Goal: Task Accomplishment & Management: Complete application form

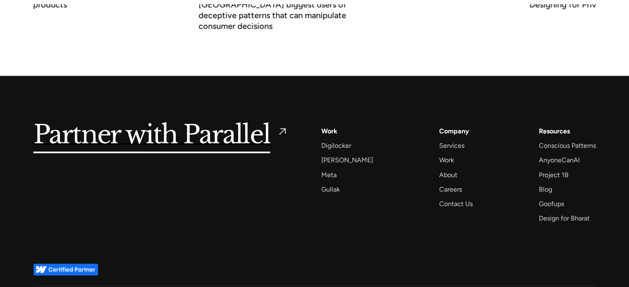
scroll to position [3261, 0]
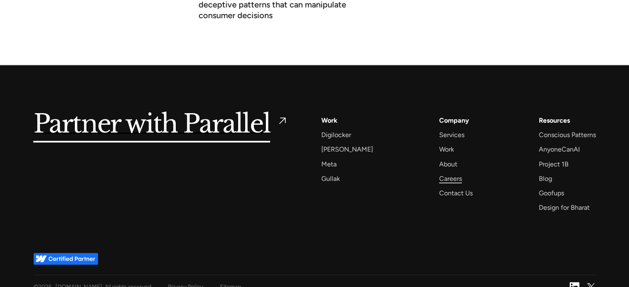
click at [439, 173] on div "Careers" at bounding box center [450, 178] width 23 height 11
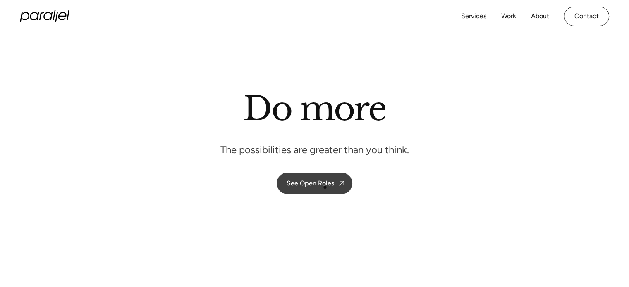
click at [324, 187] on div "See Open Roles" at bounding box center [310, 183] width 48 height 8
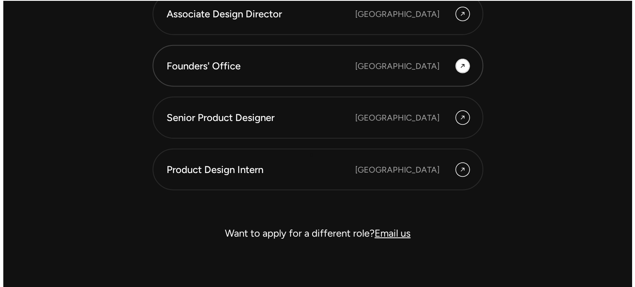
scroll to position [2381, 0]
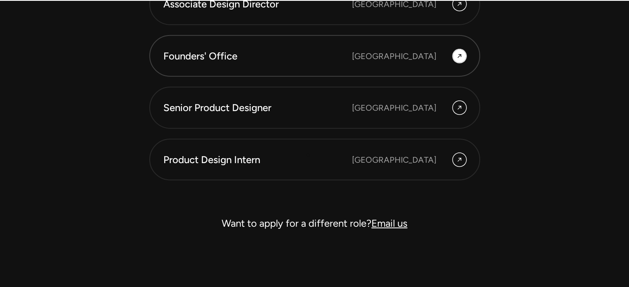
click at [308, 154] on div "Product Design Intern" at bounding box center [257, 160] width 189 height 14
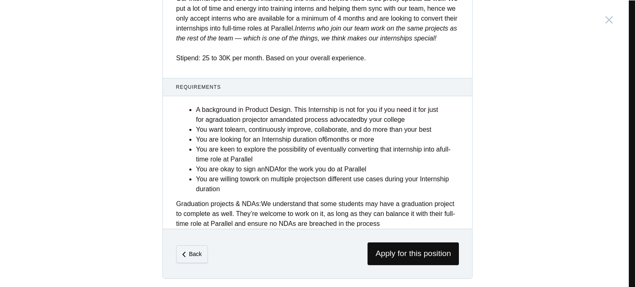
scroll to position [339, 0]
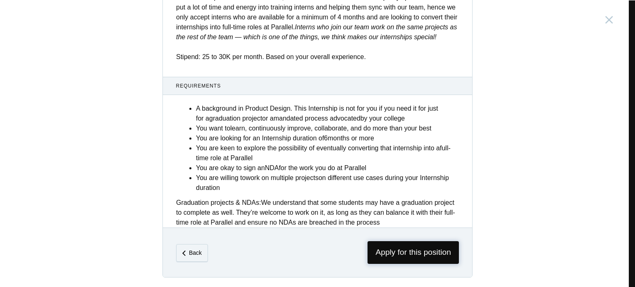
click at [387, 244] on span "Apply for this position" at bounding box center [412, 252] width 91 height 23
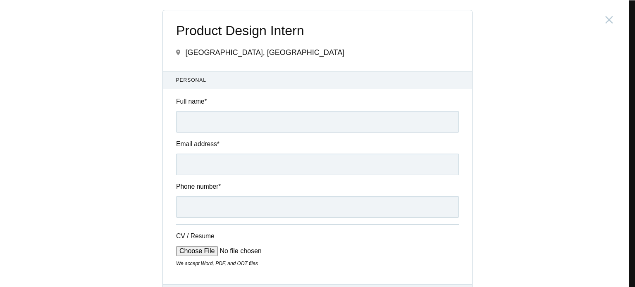
click at [259, 122] on input "Full name *" at bounding box center [317, 121] width 283 height 21
type input "Abhishek Shetty"
type input "abhishekshetty810@gmail.com"
type input "+918762872988"
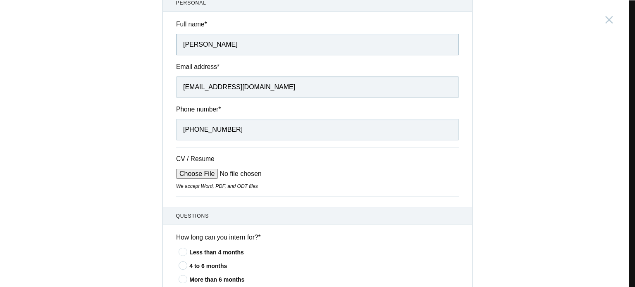
scroll to position [83, 0]
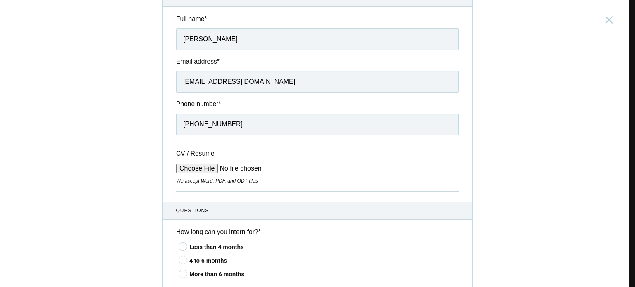
click at [197, 165] on input "CV / Resume" at bounding box center [238, 169] width 125 height 10
type input "C:\fakepath\Abhishek_Shetty_Resume_ UIUX Designer (1).pdf"
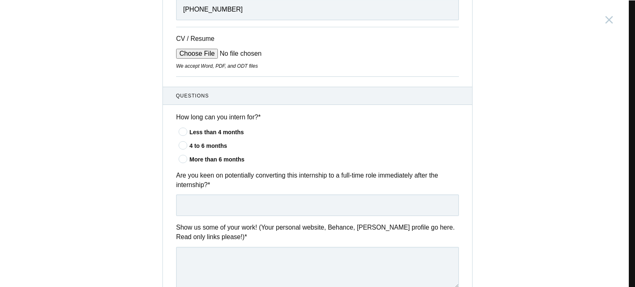
scroll to position [207, 0]
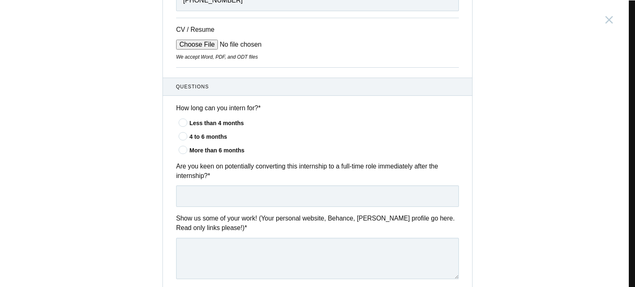
click at [203, 122] on div "Less than 4 months" at bounding box center [324, 123] width 270 height 9
click at [0, 0] on input"] "Less than 4 months" at bounding box center [0, 0] width 0 height 0
click at [200, 197] on input "text" at bounding box center [317, 196] width 283 height 21
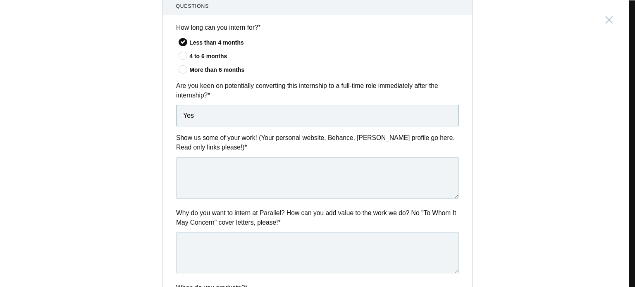
scroll to position [289, 0]
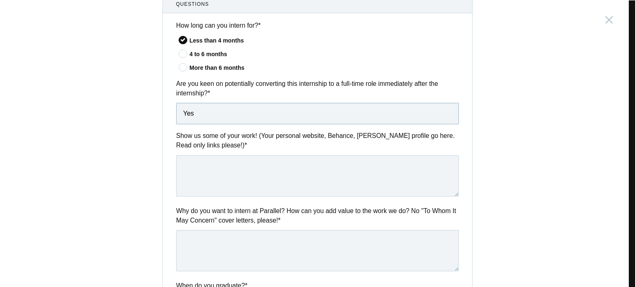
type input "Yes"
click at [196, 158] on textarea at bounding box center [317, 175] width 283 height 41
paste textarea "https://abhishekshettydesigns.framer.website/"
type textarea "https://abhishekshettydesigns.framer.website/"
click at [206, 255] on textarea at bounding box center [317, 250] width 283 height 41
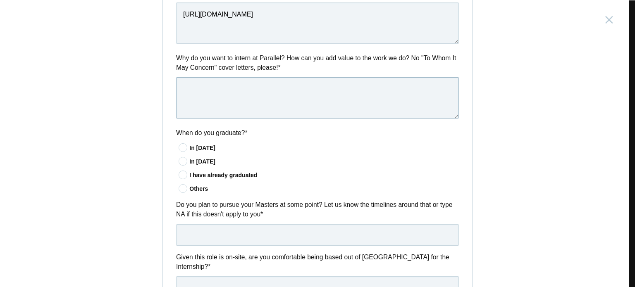
scroll to position [455, 0]
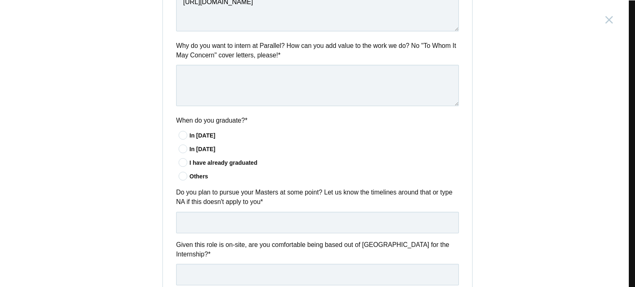
click at [180, 160] on icon at bounding box center [183, 162] width 15 height 5
click at [0, 0] on input"] "I have already graduated" at bounding box center [0, 0] width 0 height 0
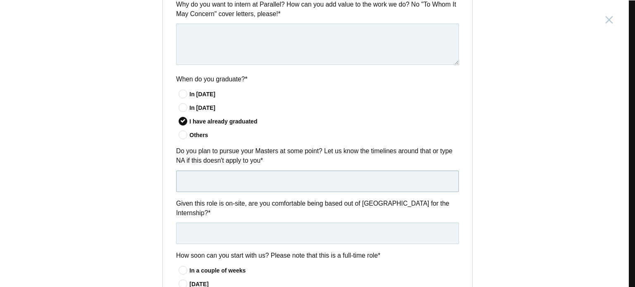
click at [229, 181] on input "text" at bounding box center [317, 181] width 283 height 21
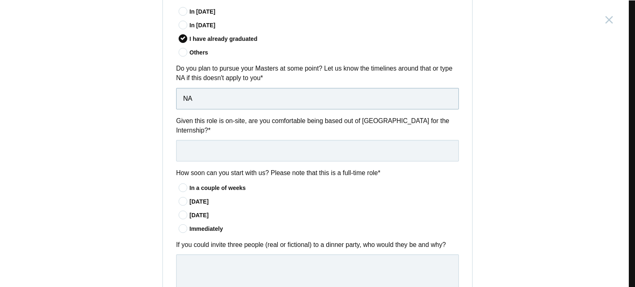
type input "NA"
click at [250, 147] on input "text" at bounding box center [317, 150] width 283 height 21
type input "Yes"
click at [200, 184] on div "In a couple of weeks" at bounding box center [324, 188] width 270 height 9
click at [0, 0] on input"] "In a couple of weeks" at bounding box center [0, 0] width 0 height 0
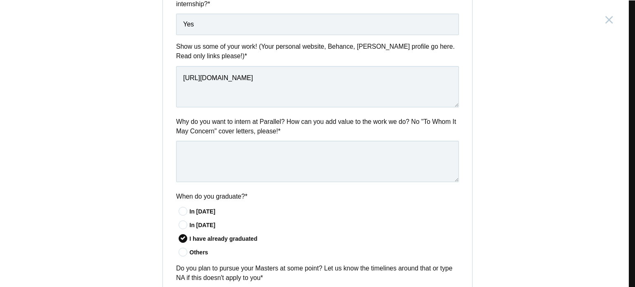
scroll to position [372, 0]
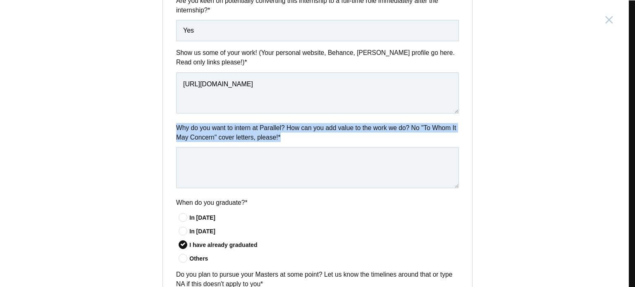
drag, startPoint x: 174, startPoint y: 123, endPoint x: 282, endPoint y: 135, distance: 109.0
click at [282, 135] on label "Why do you want to intern at Parallel? How can you add value to the work we do?…" at bounding box center [317, 132] width 283 height 19
copy label "Why do you want to intern at Parallel? How can you add value to the work we do?…"
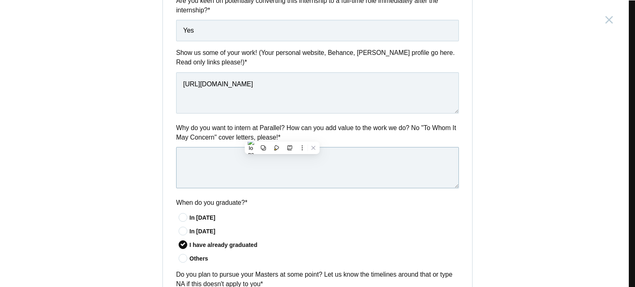
click at [214, 169] on textarea at bounding box center [317, 167] width 283 height 41
paste textarea "I want to intern at Parallel because of the kind of impact-driven design work y…"
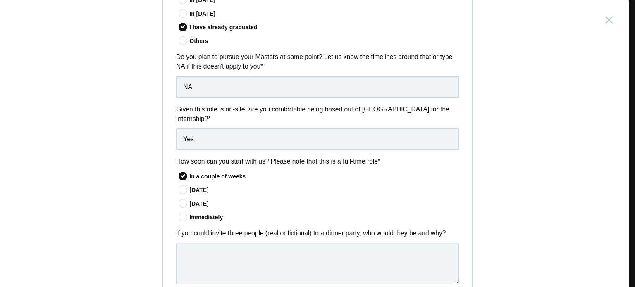
scroll to position [662, 0]
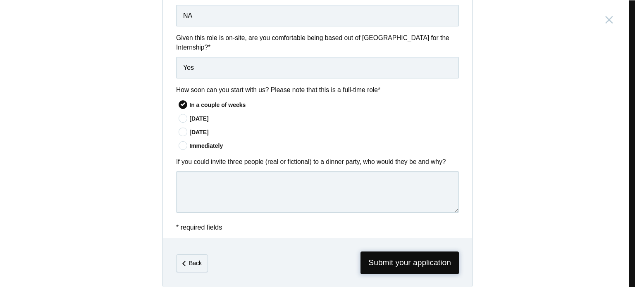
type textarea "I want to intern at Parallel because of the kind of impact-driven design work y…"
click at [387, 256] on span "Submit your application" at bounding box center [409, 263] width 98 height 23
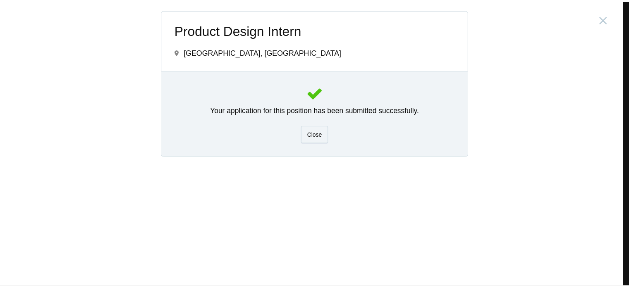
scroll to position [0, 0]
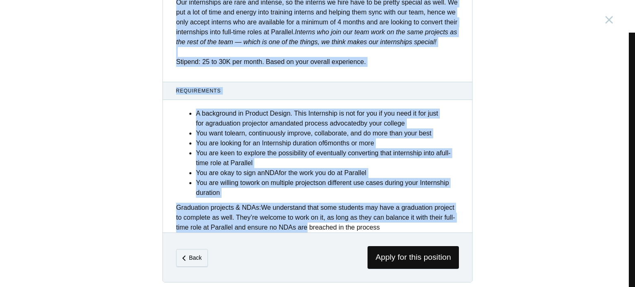
scroll to position [339, 0]
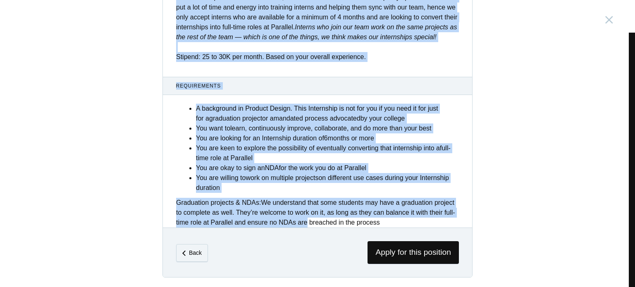
drag, startPoint x: 174, startPoint y: 24, endPoint x: 411, endPoint y: 218, distance: 306.4
copy div "Product Design Intern India, Bangalore Description Are you a product designer w…"
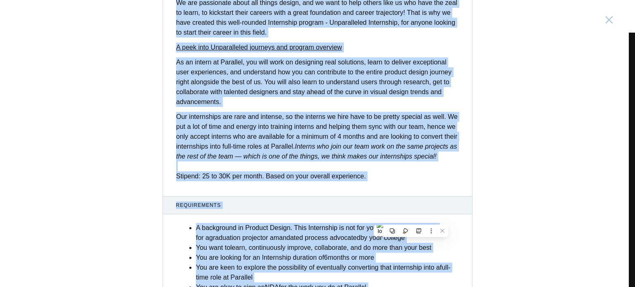
scroll to position [91, 0]
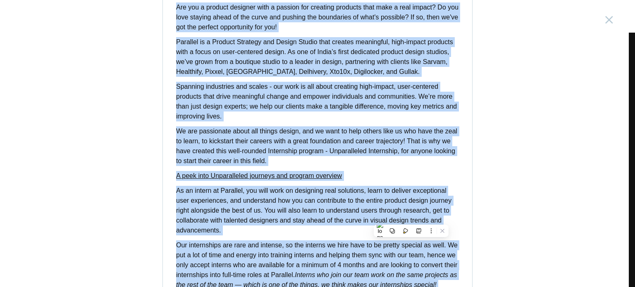
click at [272, 176] on strong "A peek into Unparalleled journeys and program overview" at bounding box center [259, 175] width 166 height 7
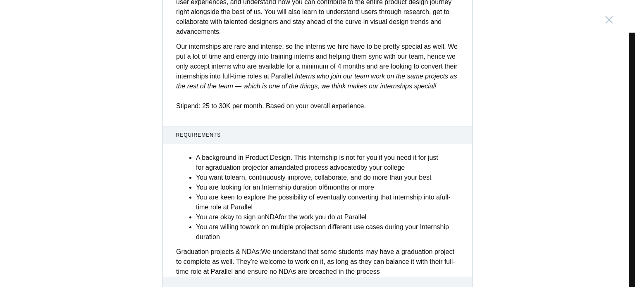
scroll to position [331, 0]
